Goal: Task Accomplishment & Management: Manage account settings

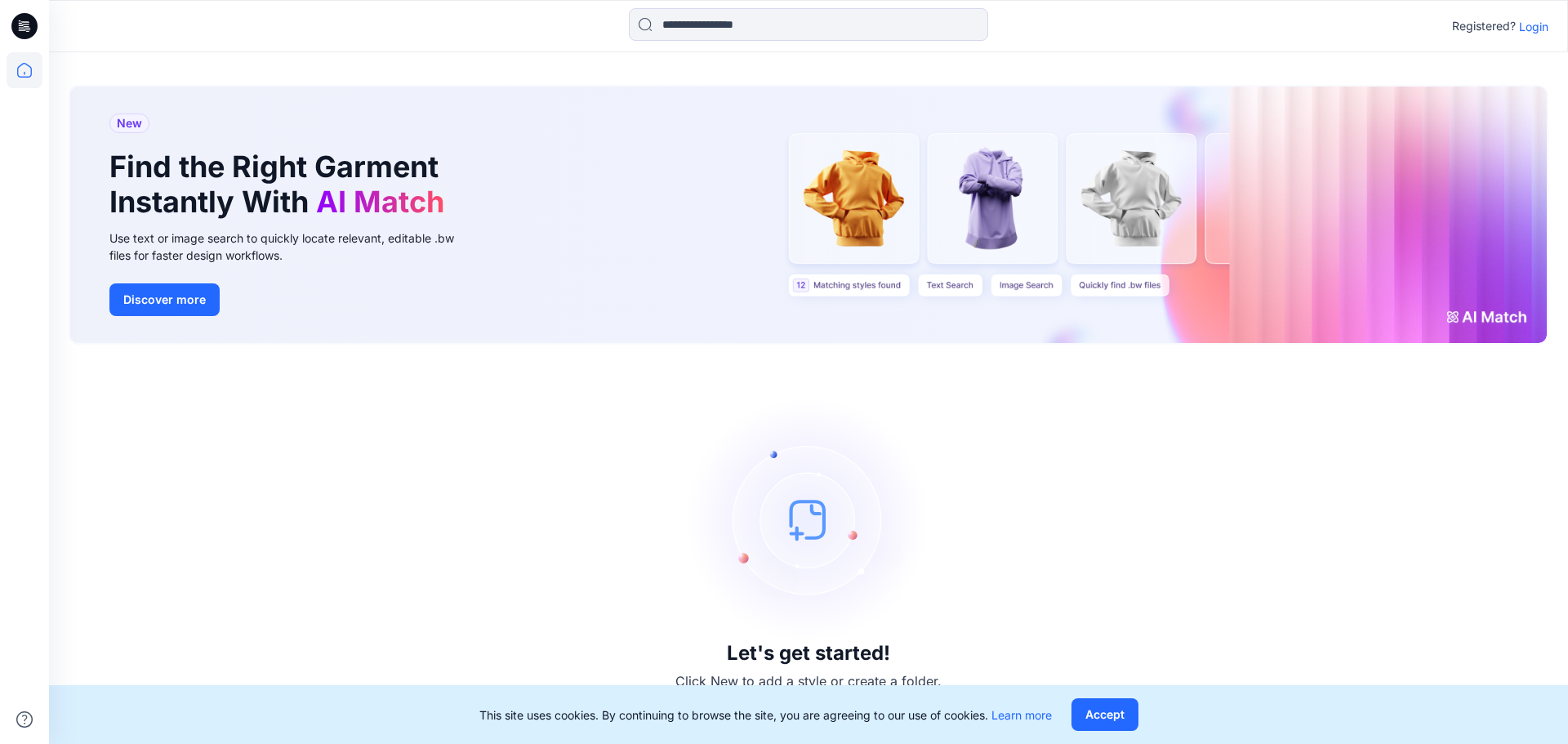
drag, startPoint x: 1111, startPoint y: 719, endPoint x: 1143, endPoint y: 686, distance: 46.0
click at [1111, 719] on button "Accept" at bounding box center [1104, 714] width 67 height 33
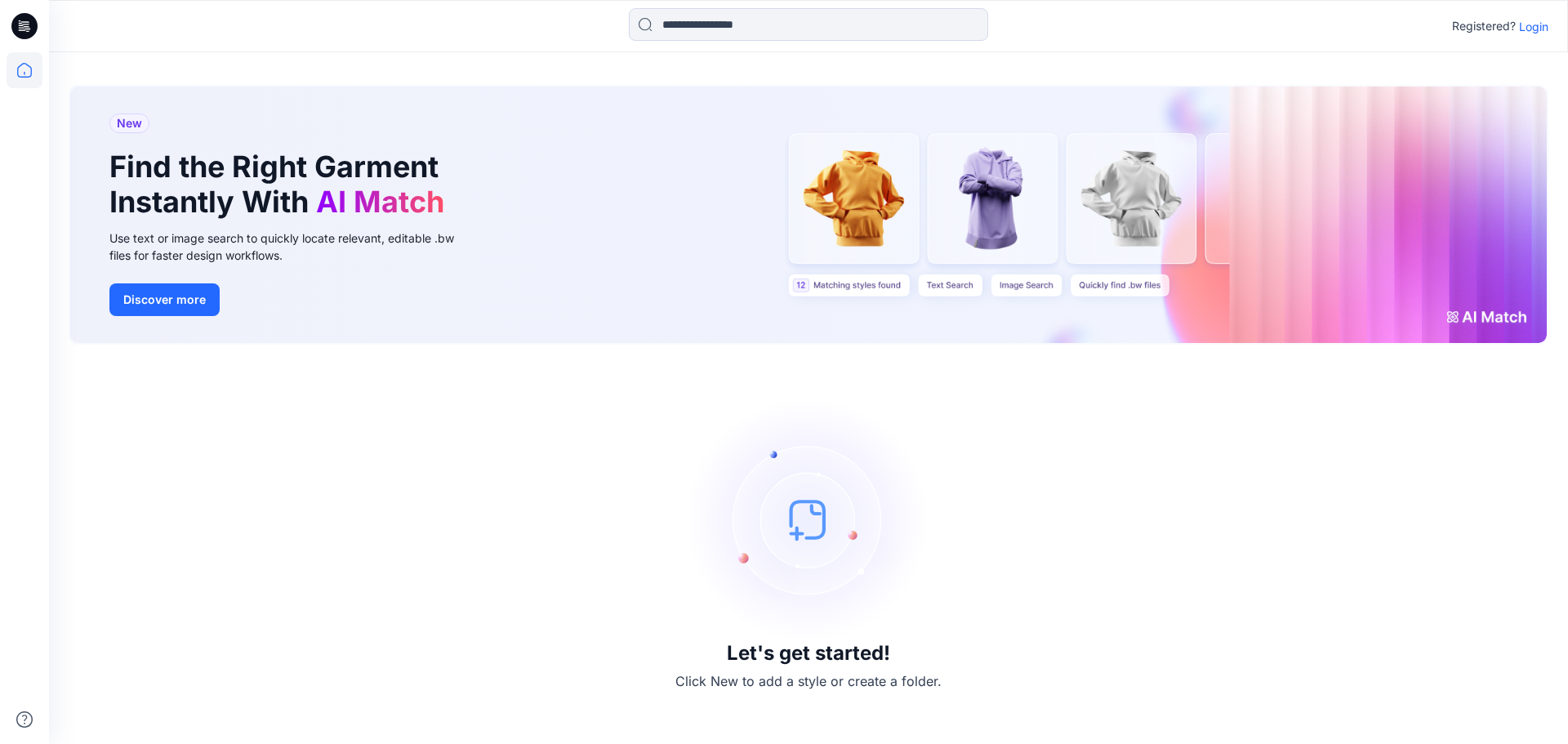
click at [1536, 30] on p "Login" at bounding box center [1533, 26] width 29 height 17
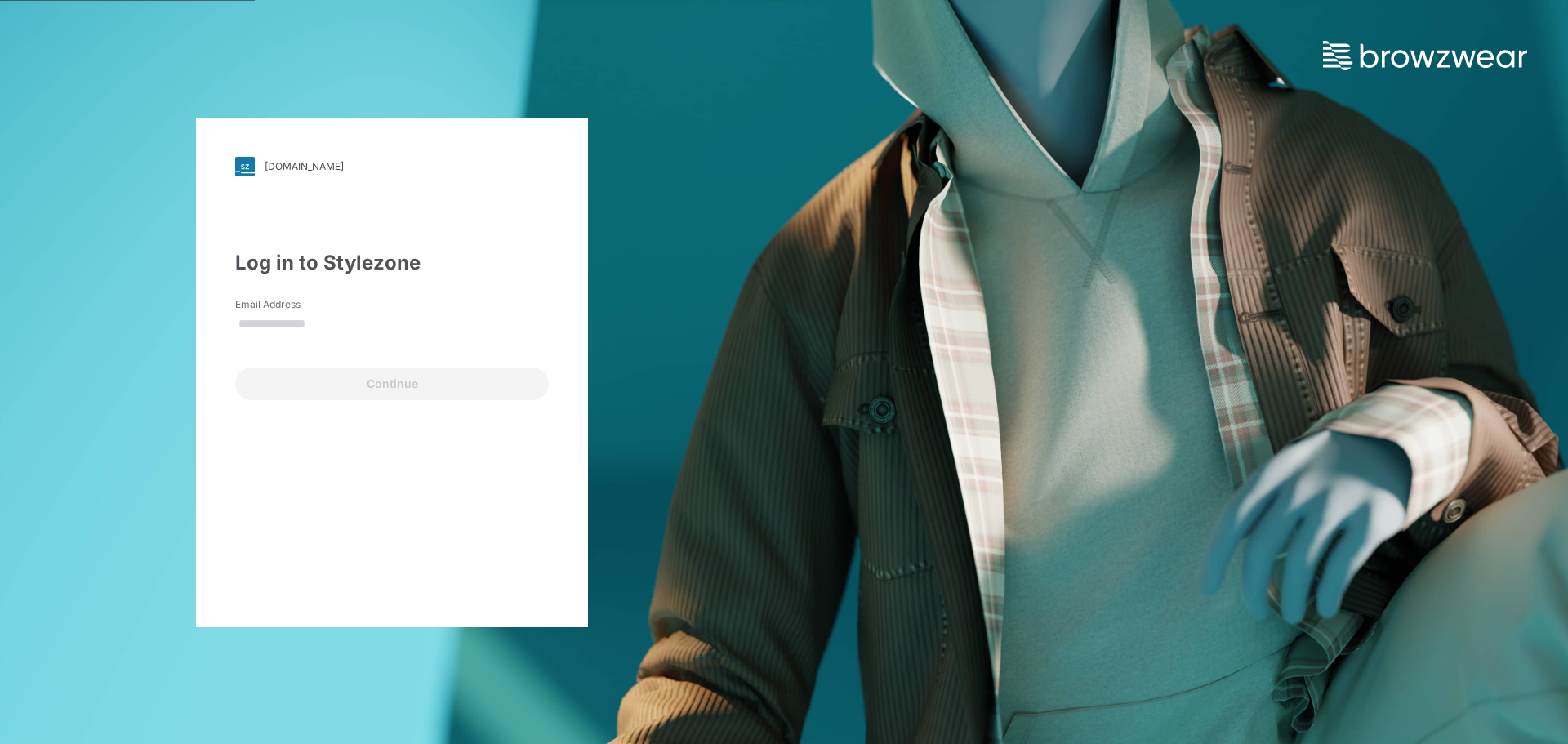
type input "**********"
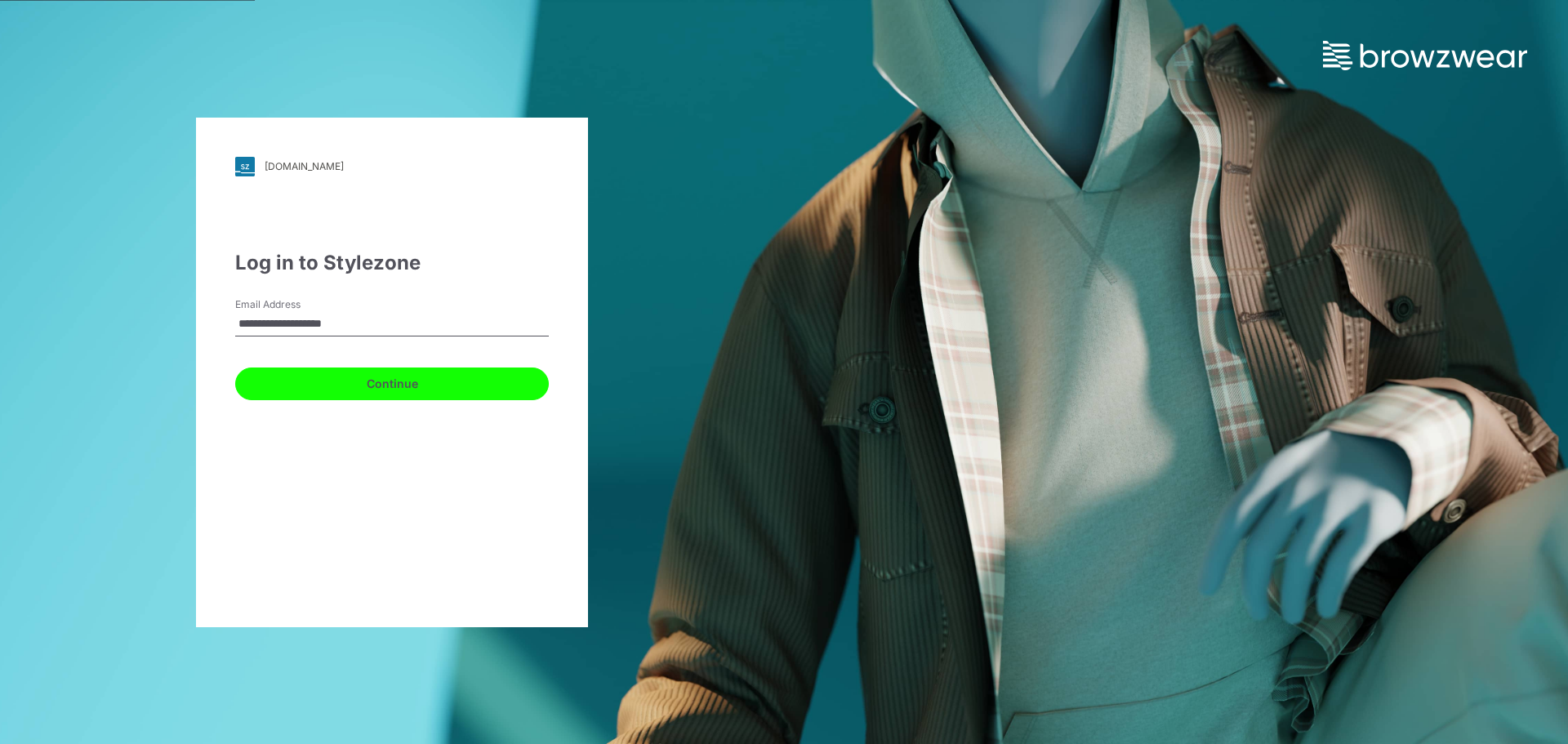
click at [398, 375] on button "Continue" at bounding box center [392, 383] width 314 height 33
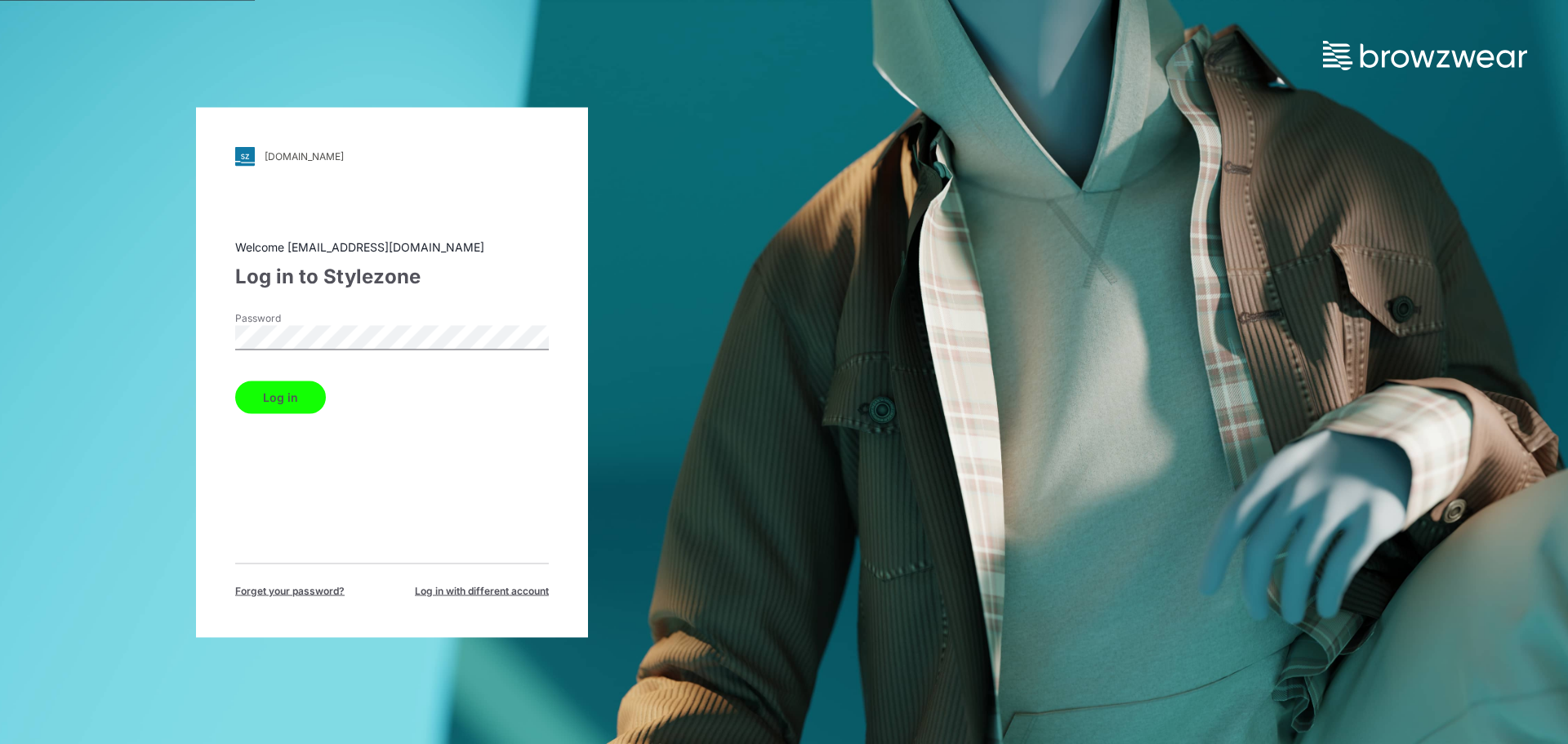
click at [296, 403] on button "Log in" at bounding box center [280, 397] width 91 height 33
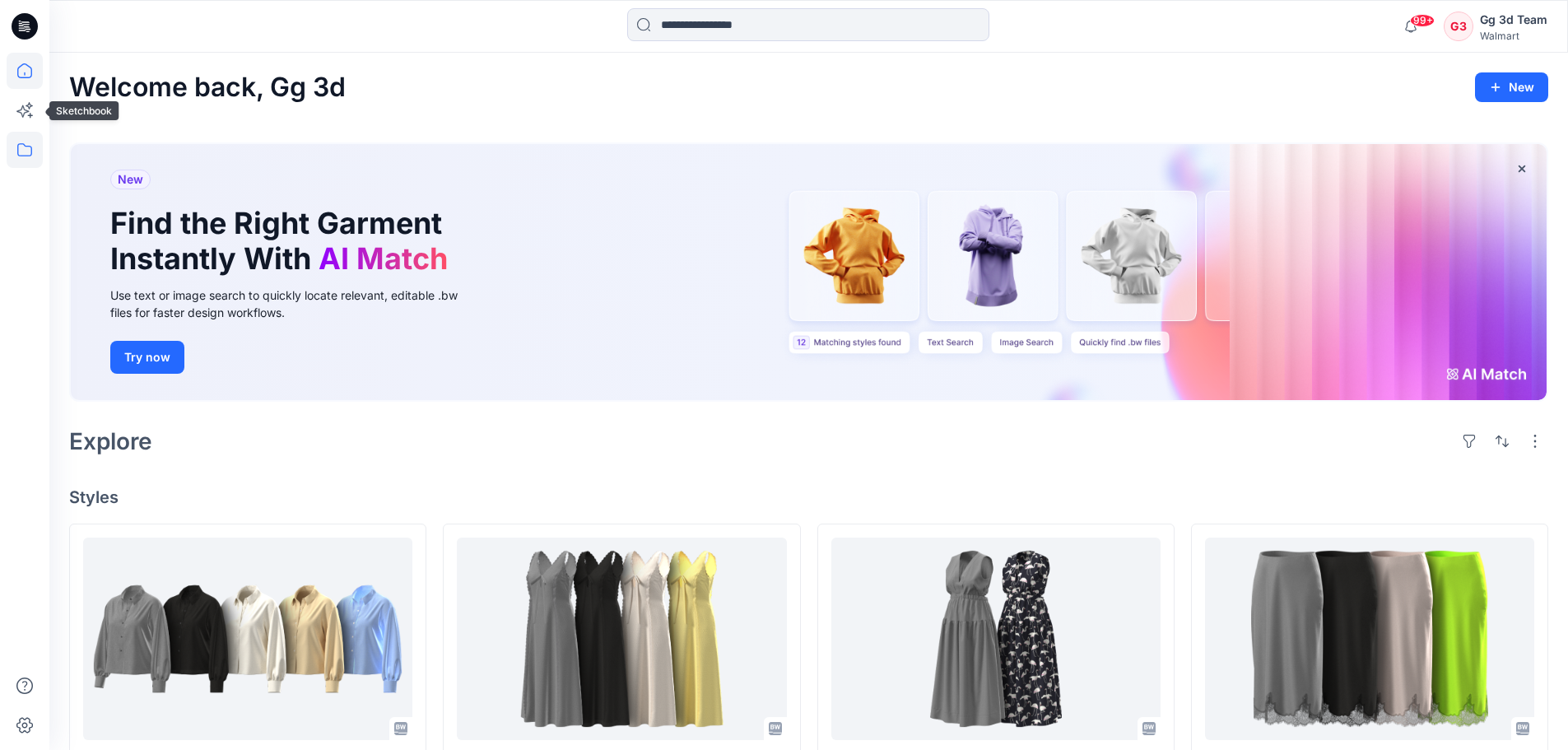
click at [28, 153] on icon at bounding box center [24, 149] width 36 height 36
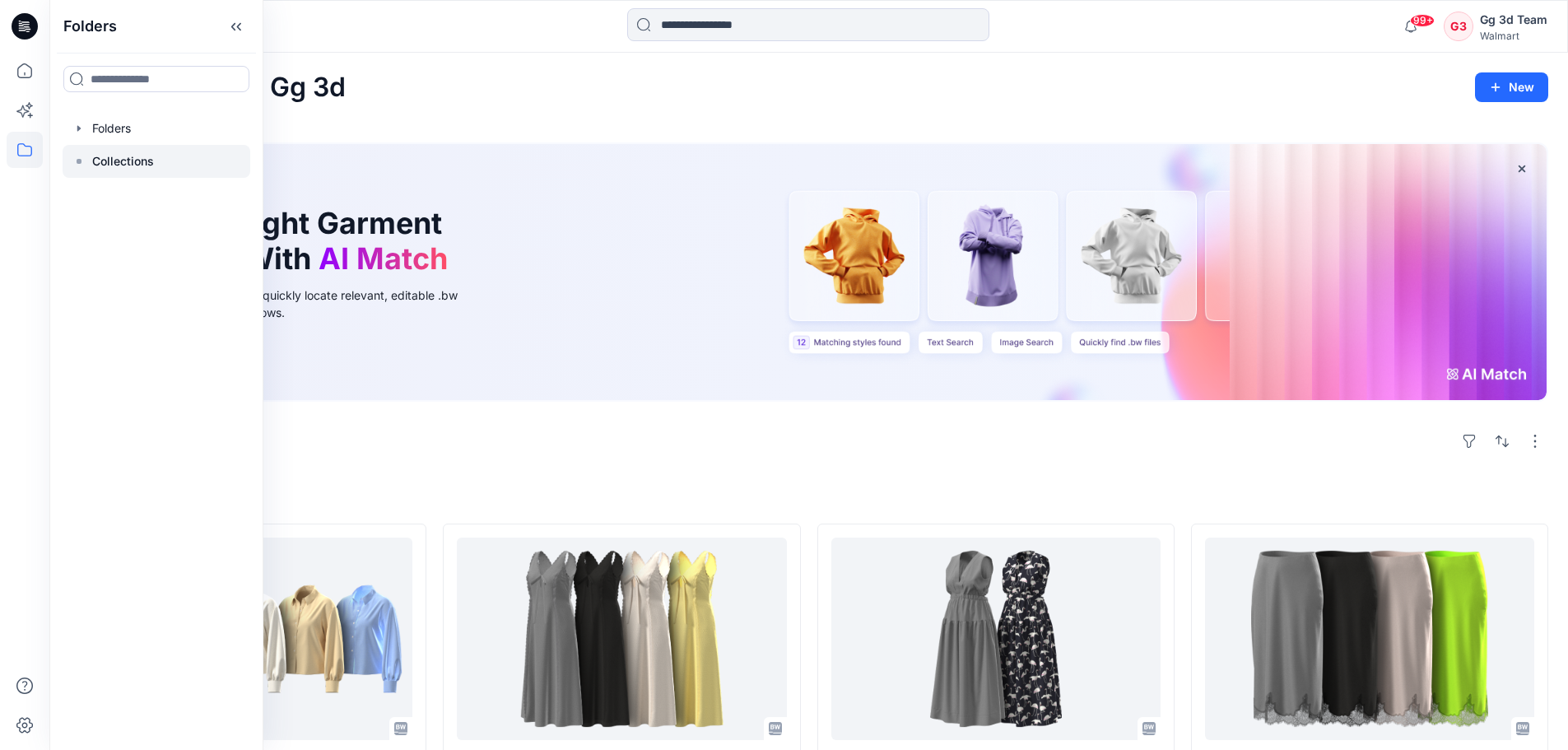
click at [82, 164] on icon at bounding box center [79, 161] width 13 height 13
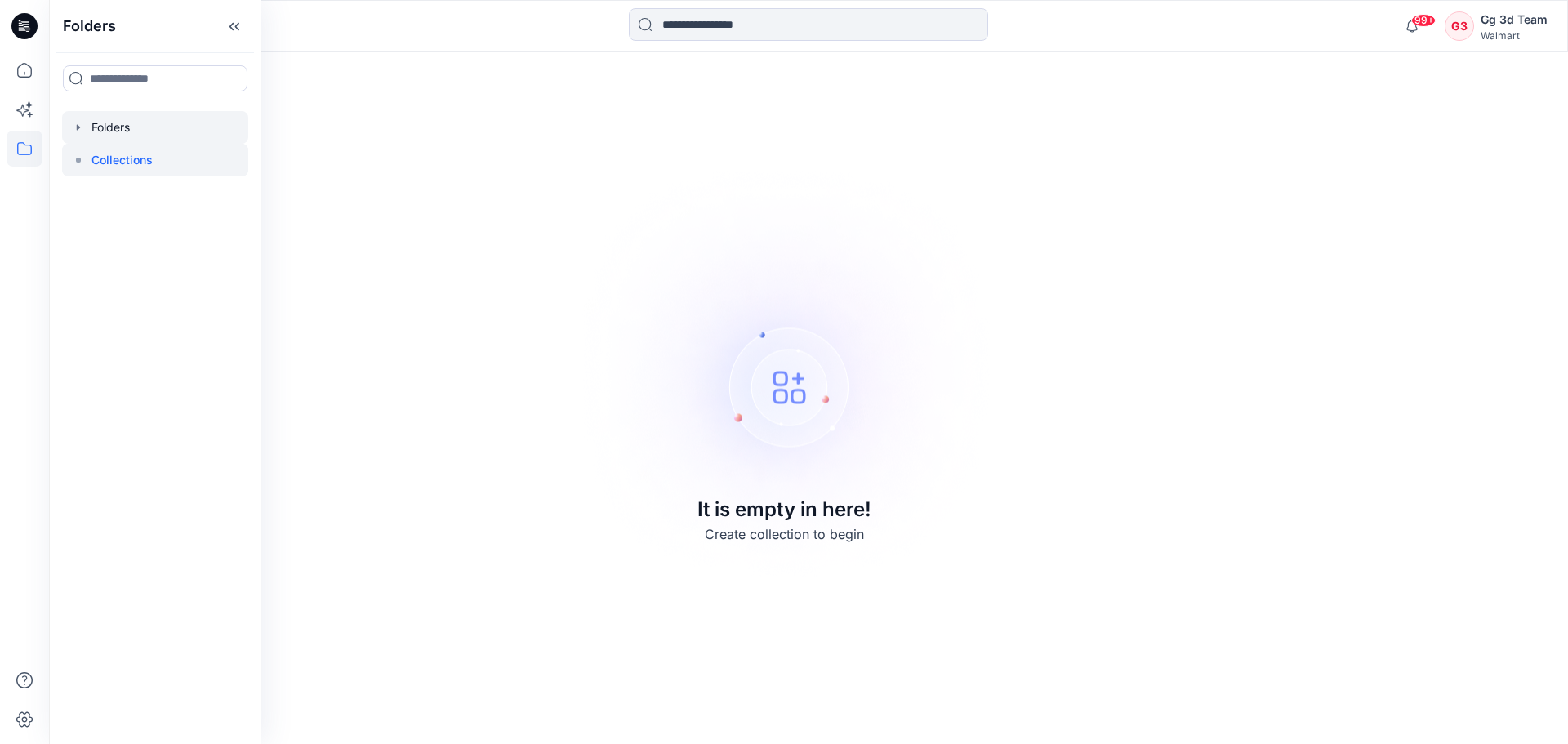
click at [78, 135] on div at bounding box center [154, 127] width 186 height 33
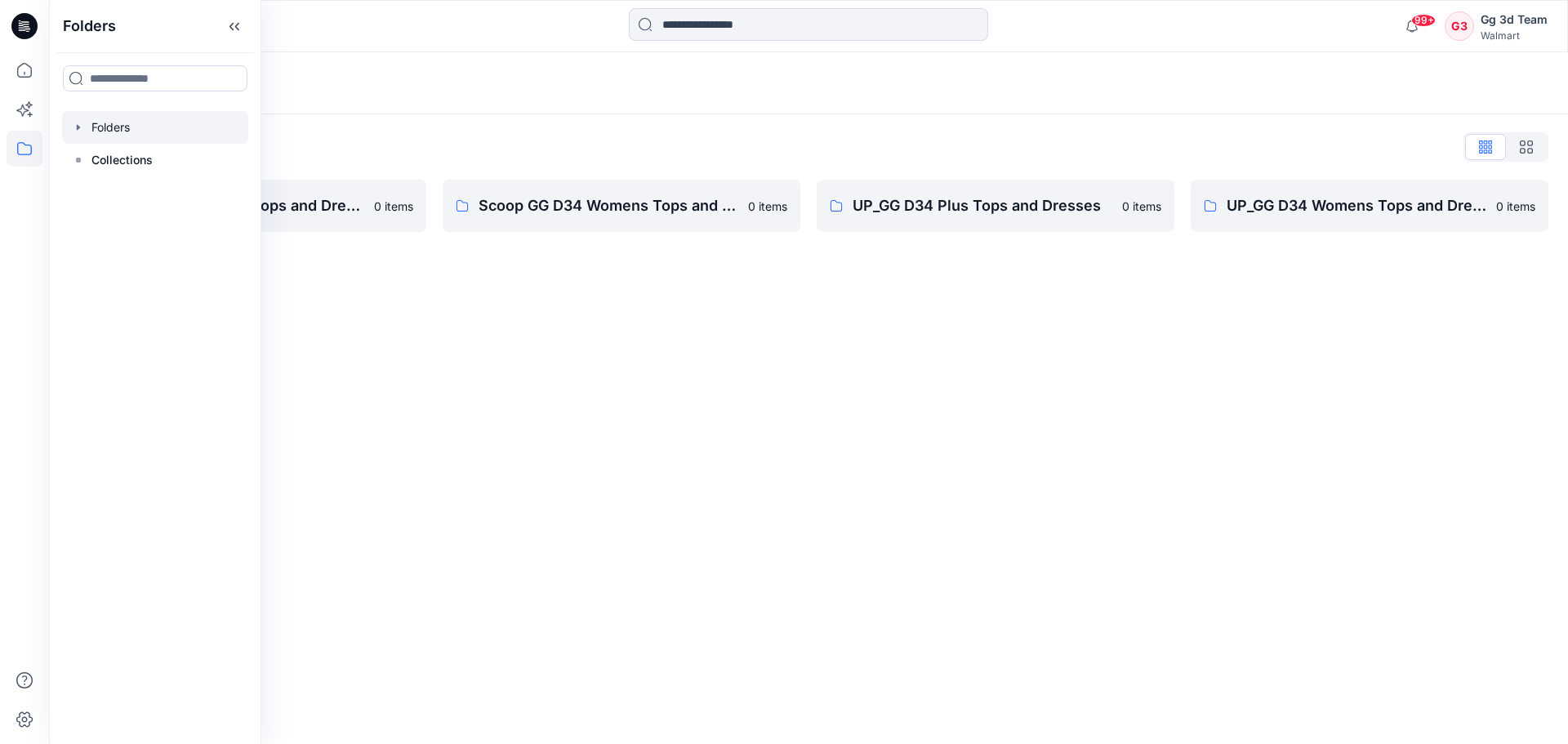
click at [73, 123] on icon "button" at bounding box center [78, 127] width 13 height 13
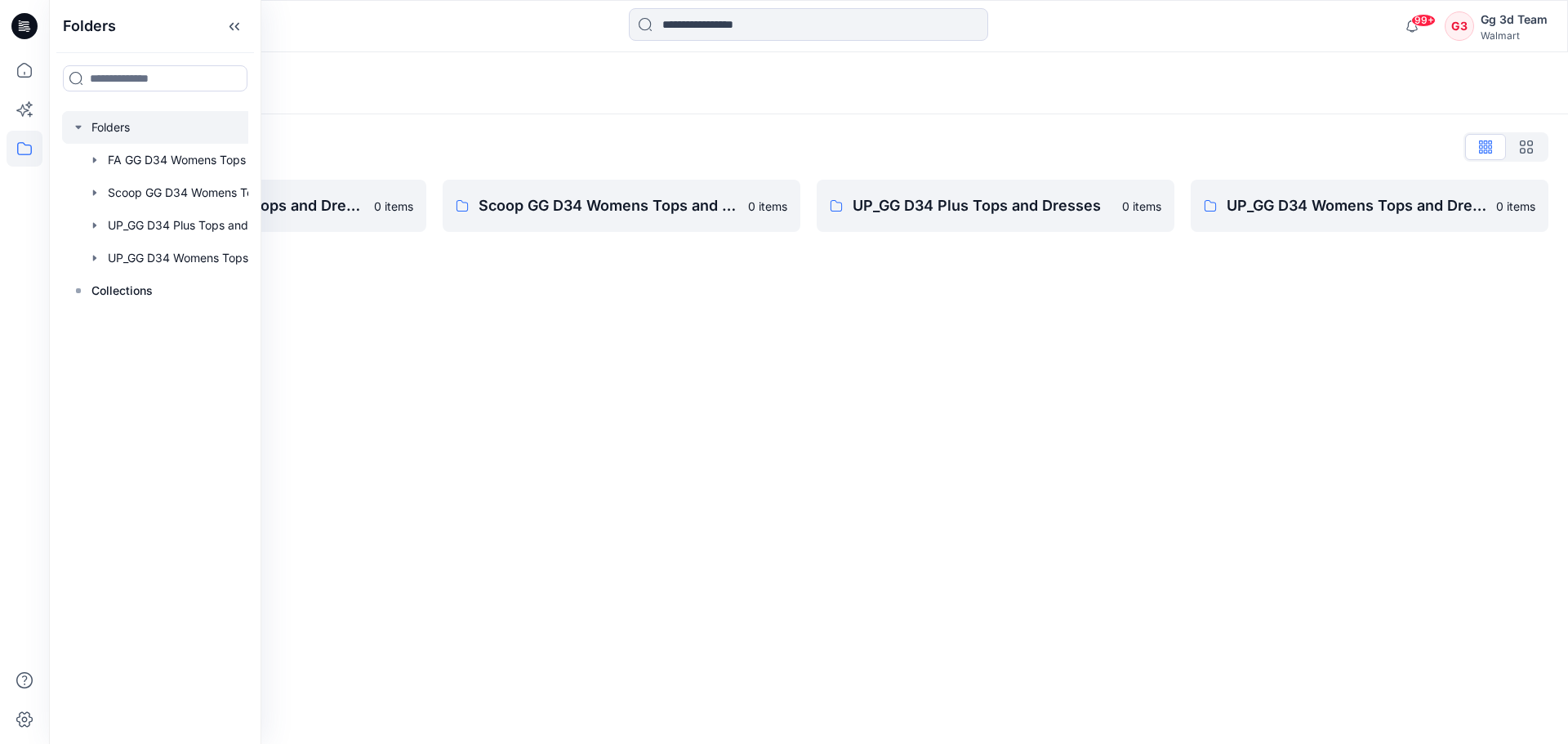
click at [409, 391] on div "Folders Folders List FA GG D34 Womens Tops and Dresses 0 items Scoop GG D34 Wom…" at bounding box center [808, 398] width 1519 height 692
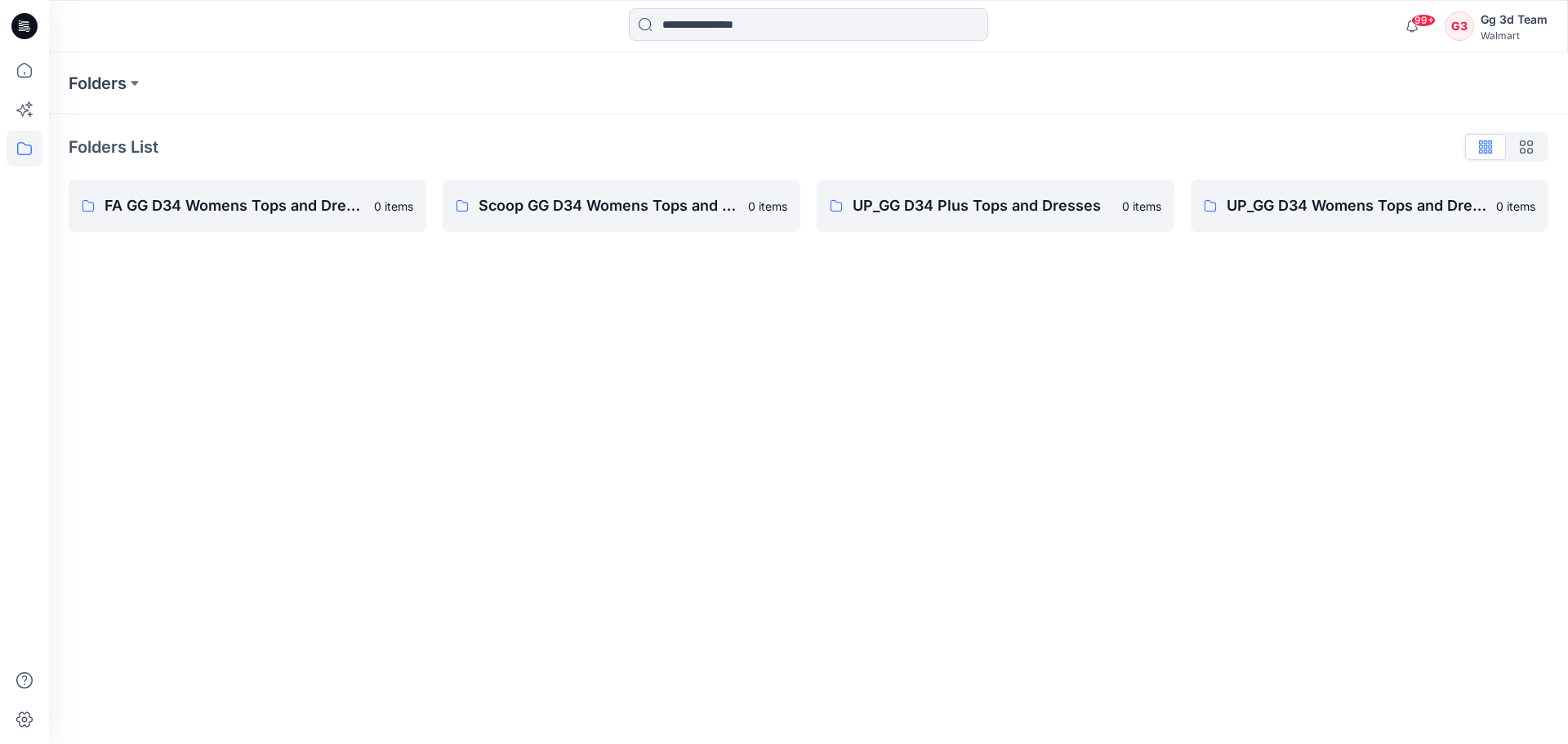
click at [620, 394] on div "Folders Folders List FA GG D34 Womens Tops and Dresses 0 items Scoop GG D34 Wom…" at bounding box center [808, 398] width 1519 height 692
click at [979, 108] on div "Folders" at bounding box center [808, 83] width 1519 height 62
click at [1300, 209] on p "UP_GG D34 Womens Tops and Dresses" at bounding box center [1356, 205] width 260 height 23
click at [300, 225] on link "FA GG D34 Womens Tops and Dresses 0 items" at bounding box center [248, 205] width 358 height 52
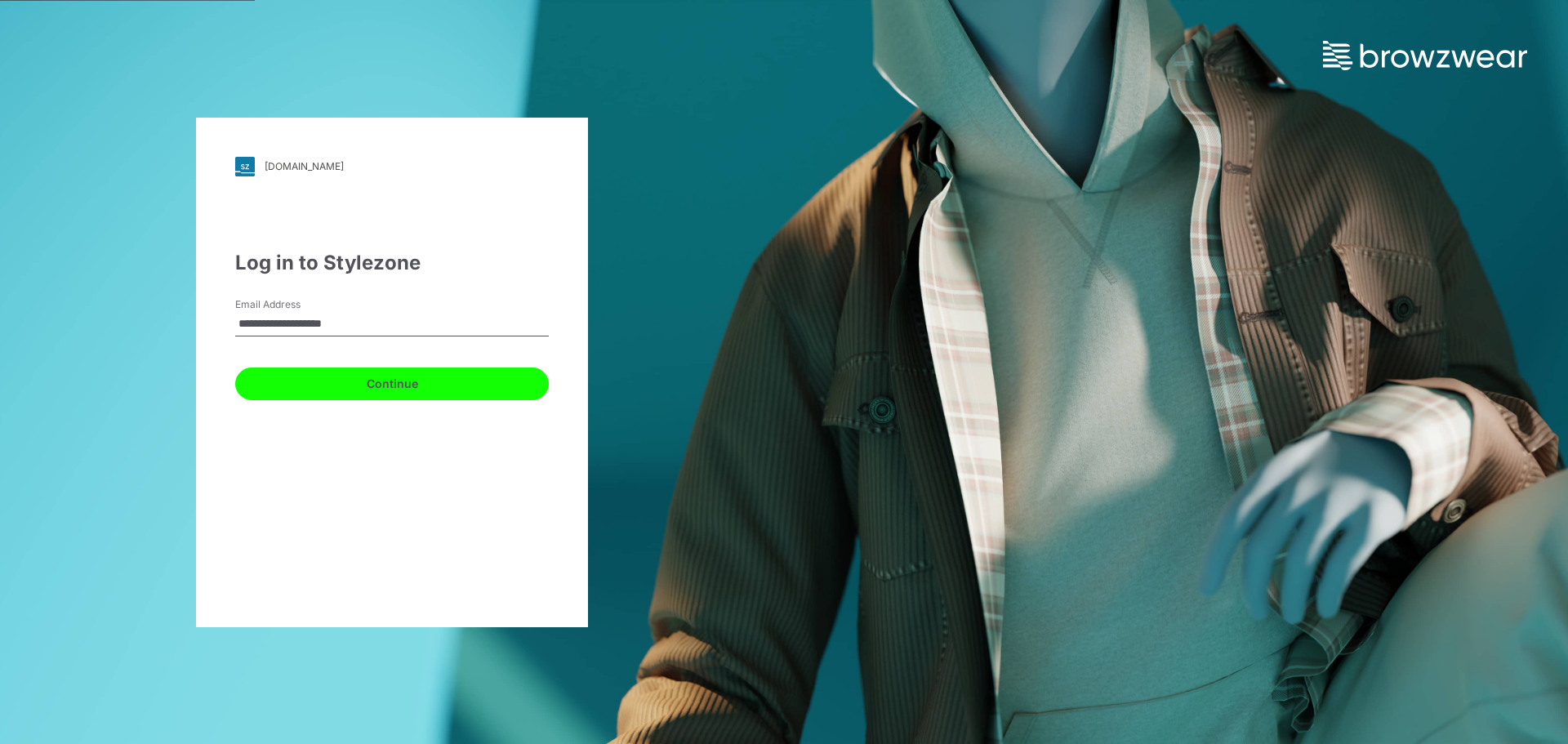
click at [356, 380] on button "Continue" at bounding box center [392, 383] width 314 height 33
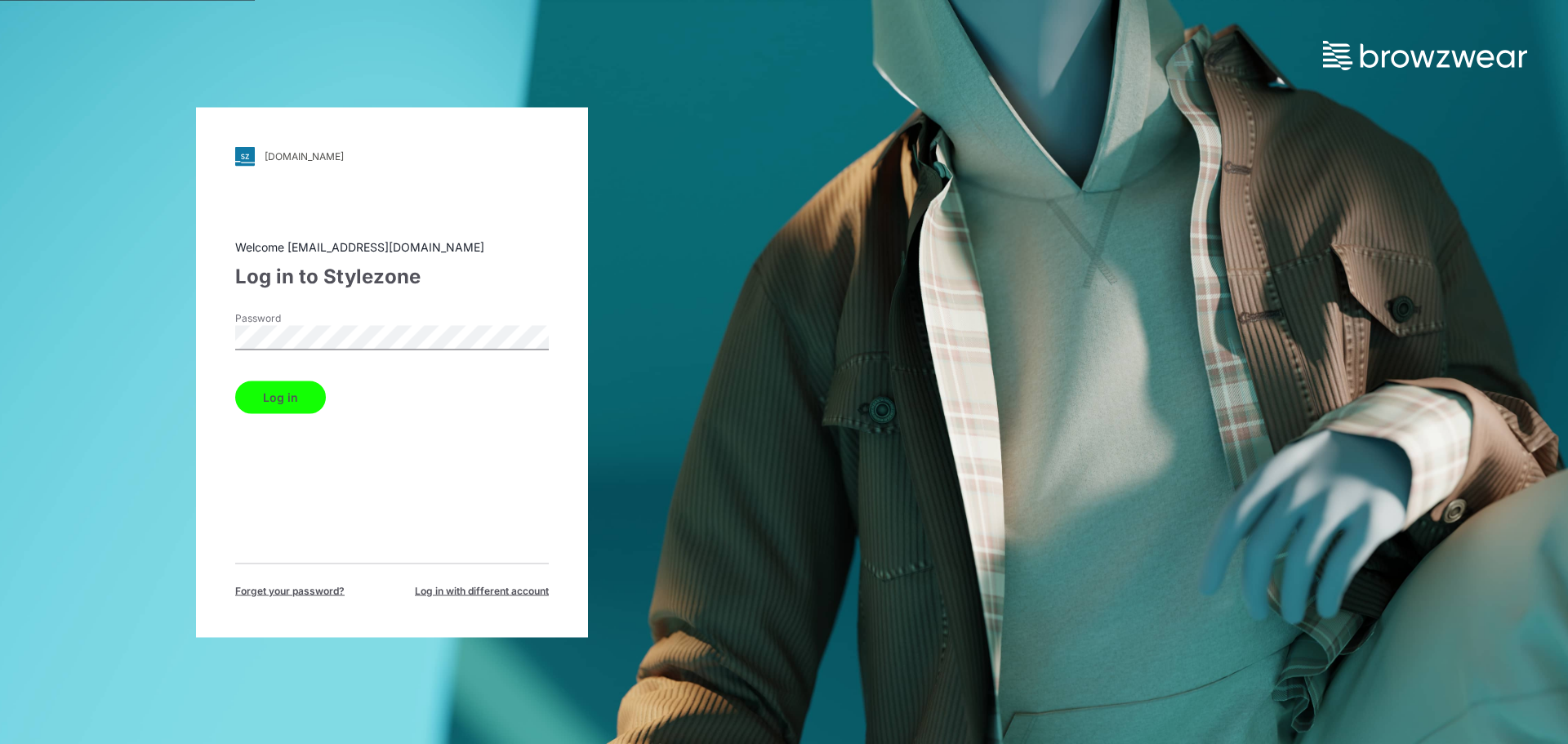
click at [301, 393] on button "Log in" at bounding box center [280, 397] width 91 height 33
